Goal: Task Accomplishment & Management: Manage account settings

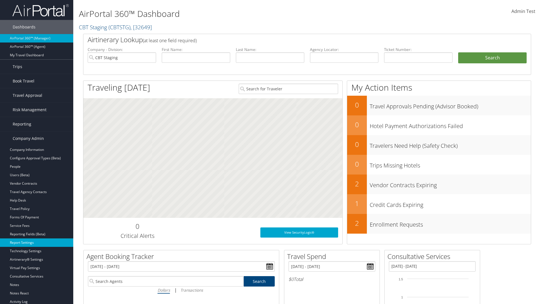
click at [37, 243] on link "Report Settings" at bounding box center [36, 243] width 73 height 8
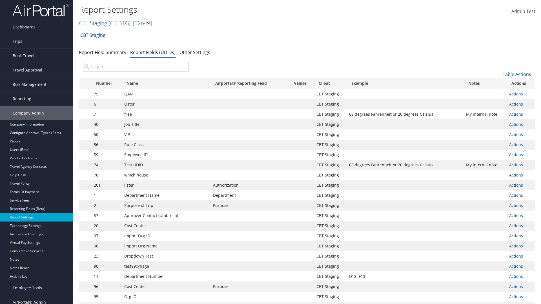
click at [136, 67] on input "search" at bounding box center [136, 67] width 106 height 10
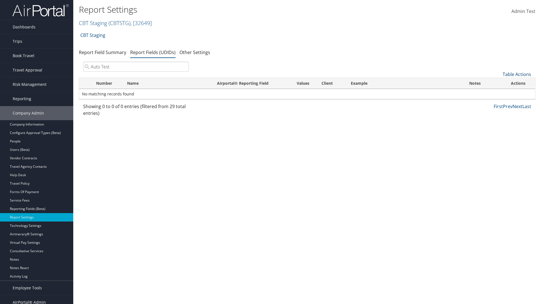
type input "Auto Test"
click at [517, 74] on link "Table Actions" at bounding box center [516, 74] width 28 height 6
click at [498, 83] on link "New Record" at bounding box center [498, 83] width 74 height 10
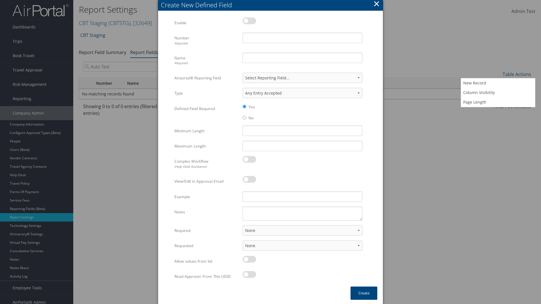
click at [249, 21] on label at bounding box center [249, 20] width 14 height 7
click at [249, 21] on input "checkbox" at bounding box center [247, 22] width 4 height 4
checkbox input "true"
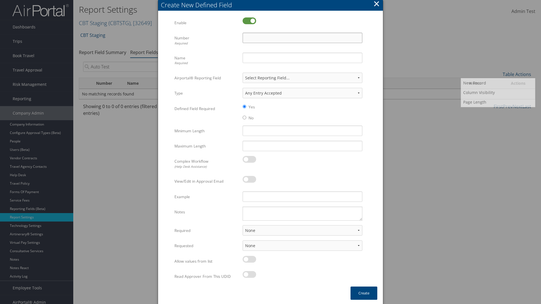
click at [302, 38] on input "Number Required" at bounding box center [302, 38] width 120 height 10
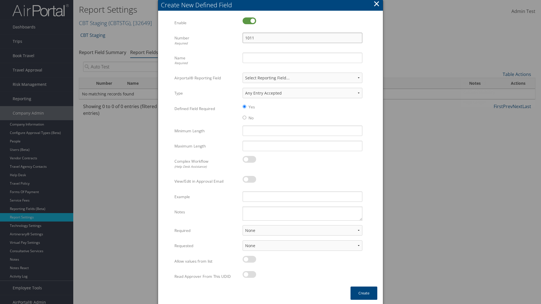
type input "1011"
click at [302, 58] on input "Name Required" at bounding box center [302, 58] width 120 height 10
type input "Auto Test"
select select "both"
select select "trip"
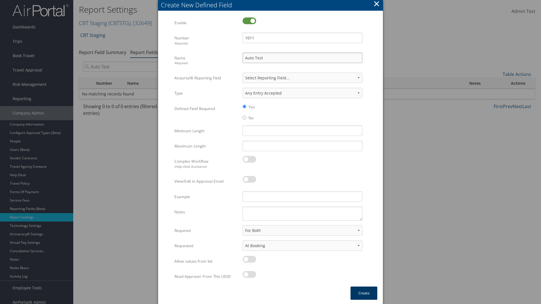
type input "Auto Test"
click at [364, 293] on button "Create" at bounding box center [363, 293] width 27 height 13
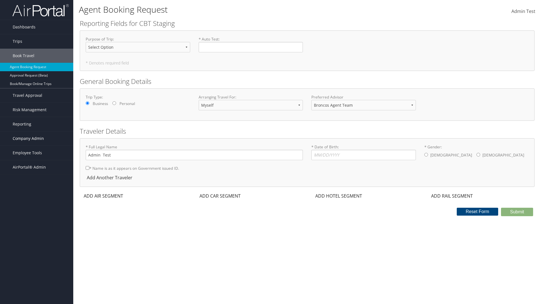
click at [37, 139] on span "Company Admin" at bounding box center [28, 139] width 31 height 14
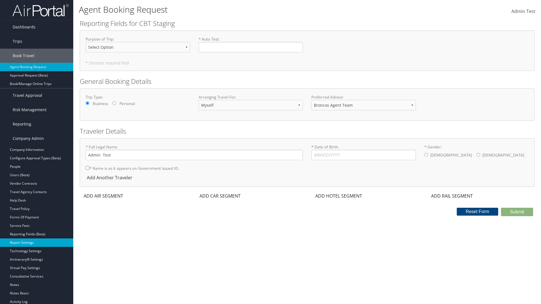
click at [37, 239] on link "Report Settings" at bounding box center [36, 243] width 73 height 8
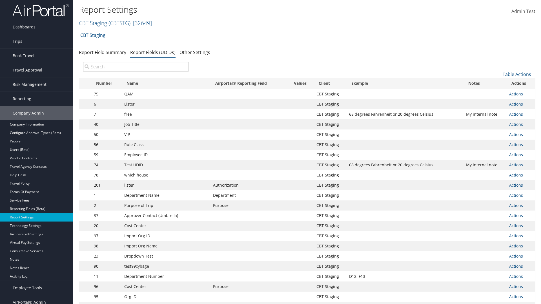
click at [136, 67] on input "search" at bounding box center [136, 67] width 106 height 10
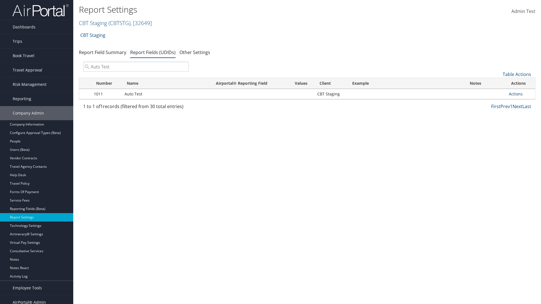
type input "Auto Test"
click at [520, 94] on link "Actions" at bounding box center [516, 93] width 14 height 5
click at [493, 131] on link "Delete" at bounding box center [493, 131] width 56 height 10
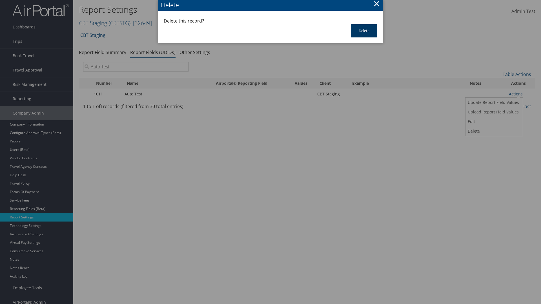
click at [364, 31] on button "Delete" at bounding box center [364, 30] width 26 height 13
